Goal: Transaction & Acquisition: Book appointment/travel/reservation

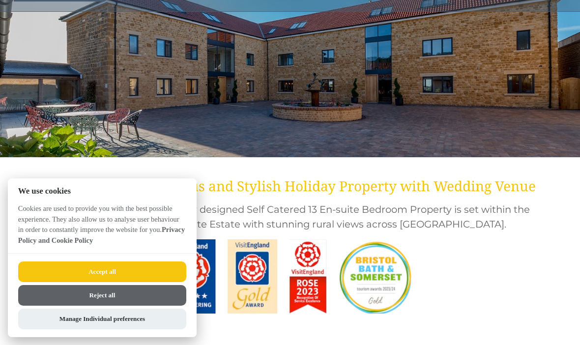
scroll to position [73, 0]
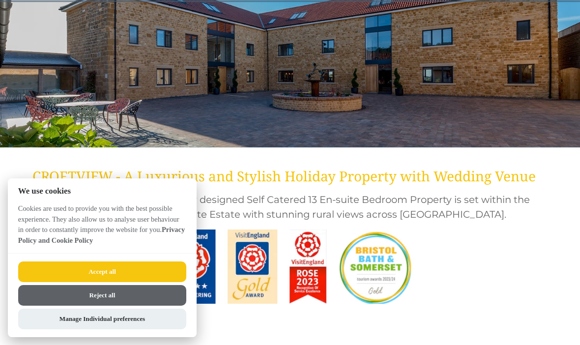
click at [133, 282] on button "Accept all" at bounding box center [102, 271] width 168 height 21
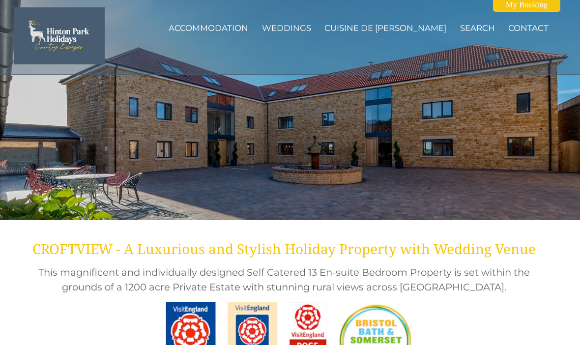
click at [232, 32] on link "Accommodation" at bounding box center [209, 28] width 80 height 10
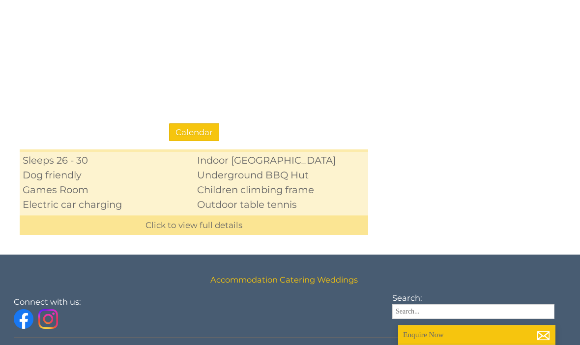
scroll to position [795, 0]
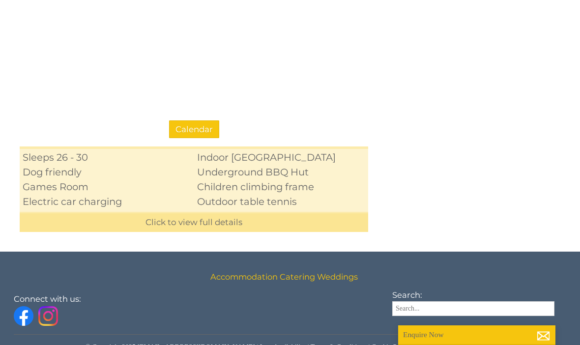
click at [209, 225] on link "Click to view full details" at bounding box center [194, 222] width 348 height 20
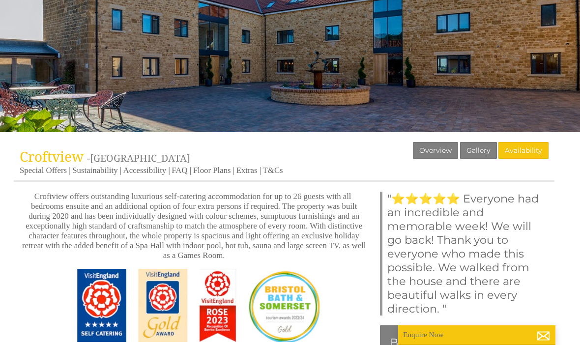
scroll to position [0, 0]
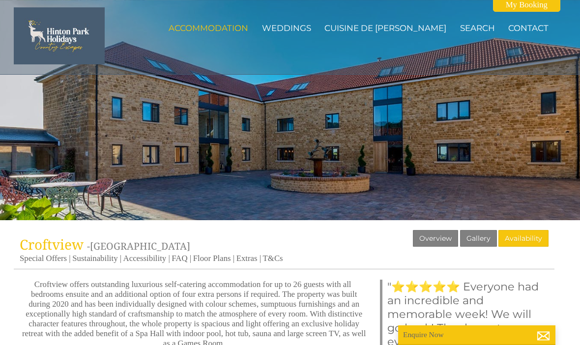
click at [480, 241] on link "Gallery" at bounding box center [478, 238] width 37 height 17
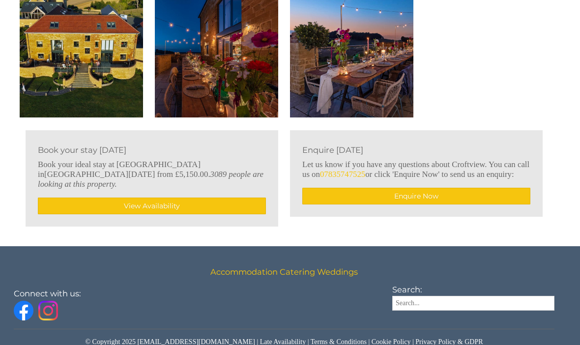
scroll to position [2058, 0]
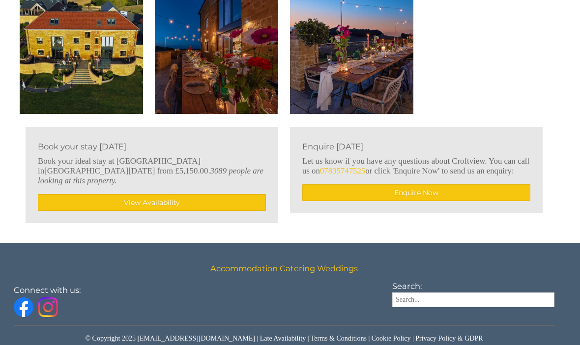
click at [198, 204] on link "View Availability" at bounding box center [152, 203] width 228 height 17
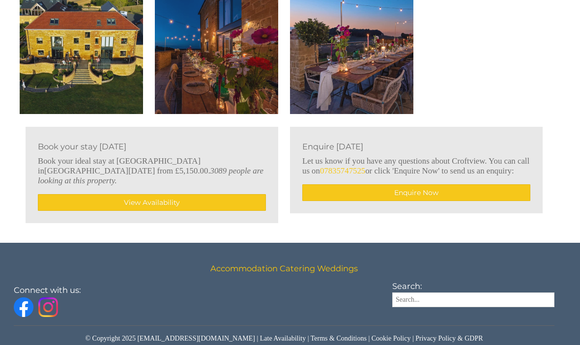
scroll to position [2058, 0]
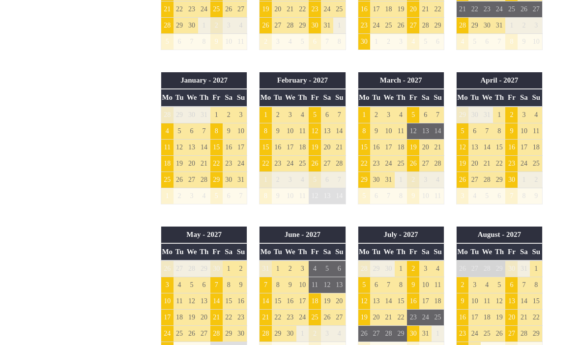
scroll to position [827, 0]
click at [417, 304] on td "16" at bounding box center [413, 301] width 12 height 16
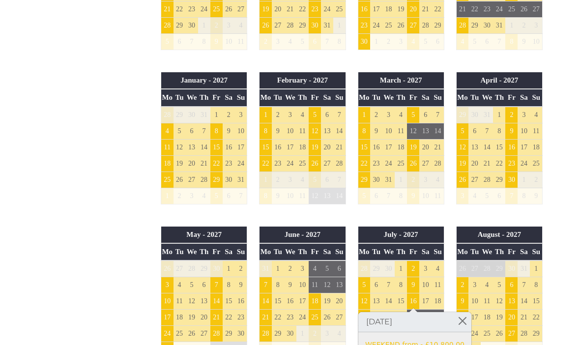
click at [92, 240] on div "Properties [GEOGRAPHIC_DATA] - [GEOGRAPHIC_DATA] Overview Gallery Availability …" at bounding box center [284, 123] width 540 height 1440
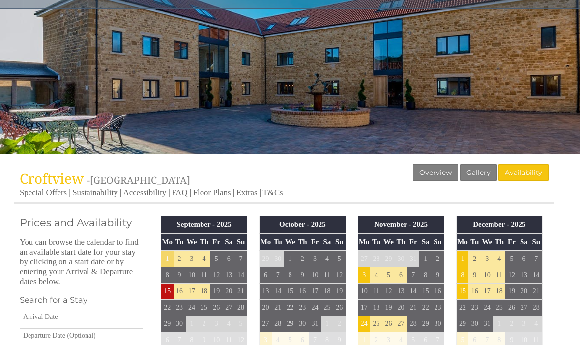
scroll to position [66, 0]
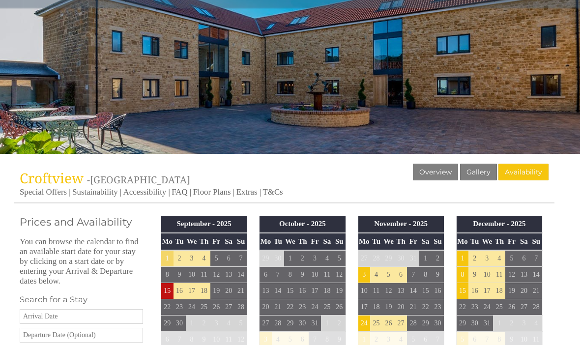
click at [480, 175] on link "Gallery" at bounding box center [478, 172] width 37 height 17
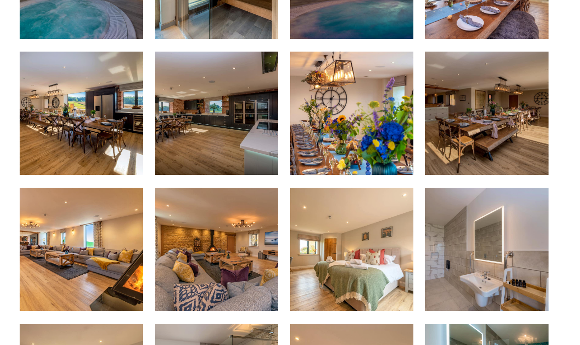
scroll to position [500, 0]
click at [387, 284] on img at bounding box center [351, 249] width 123 height 123
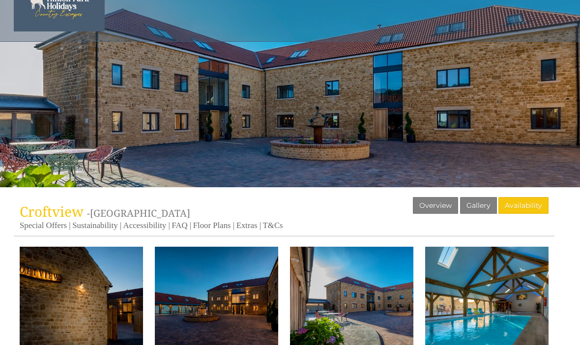
scroll to position [0, 0]
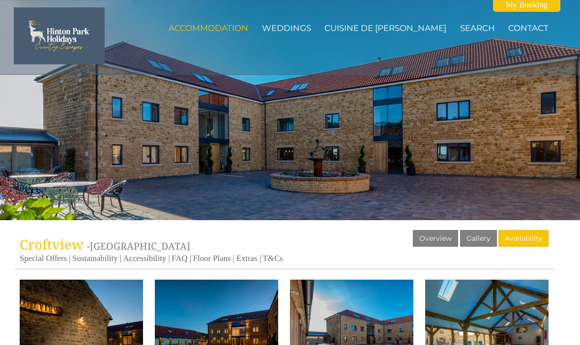
click at [416, 32] on link "Cuisine de [PERSON_NAME]" at bounding box center [385, 28] width 122 height 10
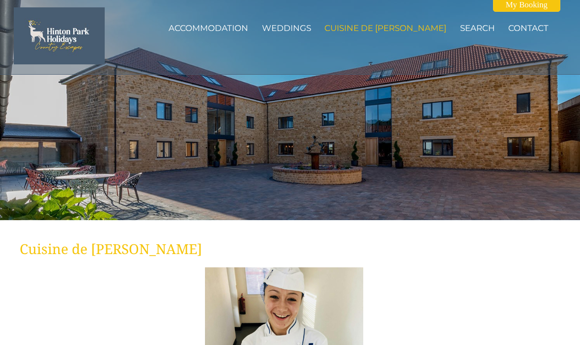
click at [244, 32] on link "Accommodation" at bounding box center [209, 28] width 80 height 10
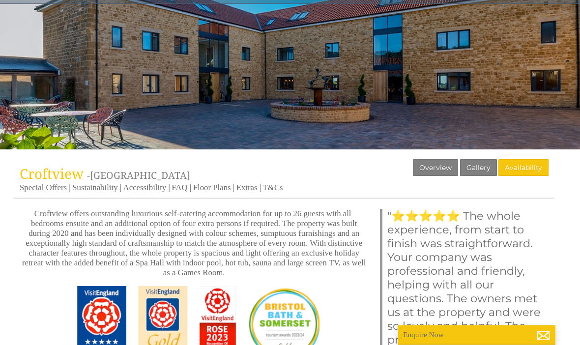
scroll to position [71, 0]
click at [208, 192] on link "Floor Plans" at bounding box center [212, 187] width 38 height 9
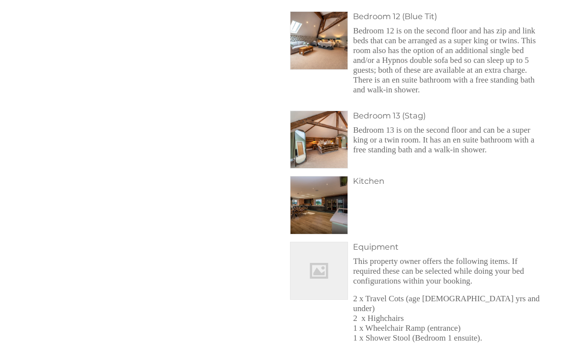
scroll to position [1038, 0]
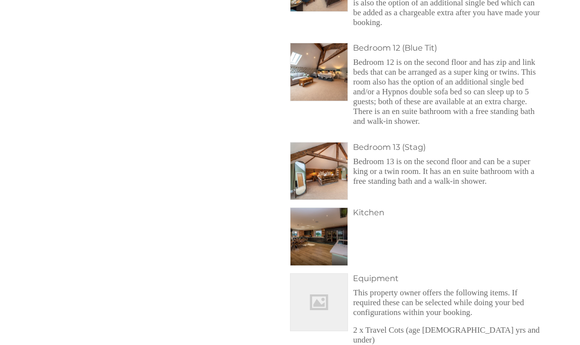
click at [323, 175] on img at bounding box center [318, 170] width 57 height 57
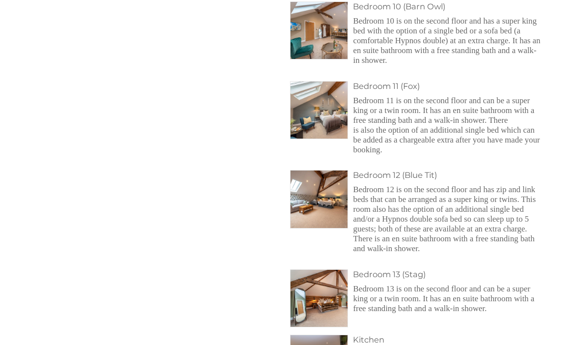
scroll to position [912, 0]
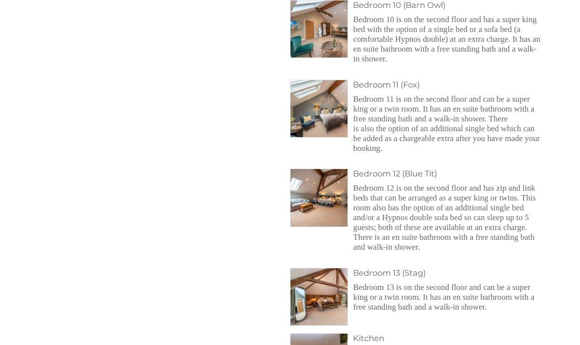
click at [321, 205] on img at bounding box center [318, 197] width 57 height 57
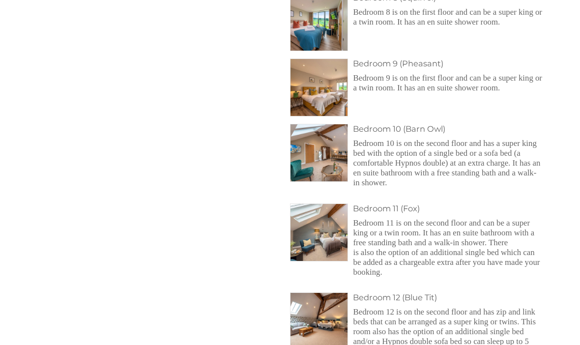
scroll to position [784, 0]
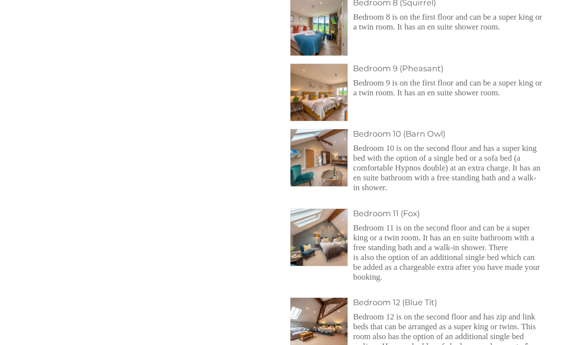
click at [459, 242] on p "Bedroom 11 is on the second floor and can be a super king or a twin room. It ha…" at bounding box center [448, 252] width 190 height 59
click at [327, 243] on img at bounding box center [318, 237] width 57 height 57
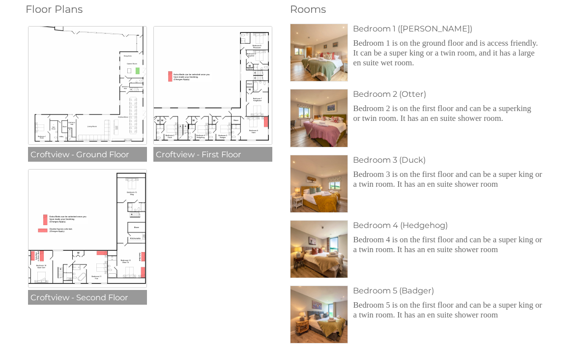
scroll to position [285, 0]
click at [112, 121] on img at bounding box center [87, 85] width 119 height 119
click at [113, 124] on img at bounding box center [87, 85] width 119 height 119
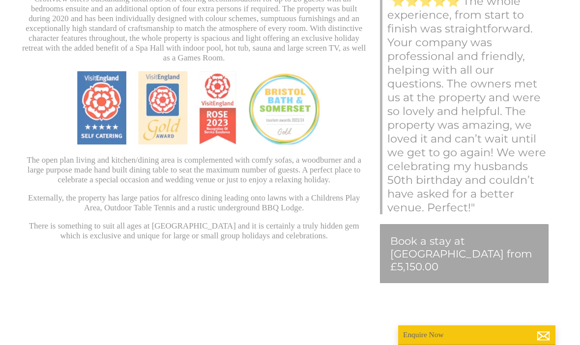
scroll to position [71, 0]
